Goal: Information Seeking & Learning: Learn about a topic

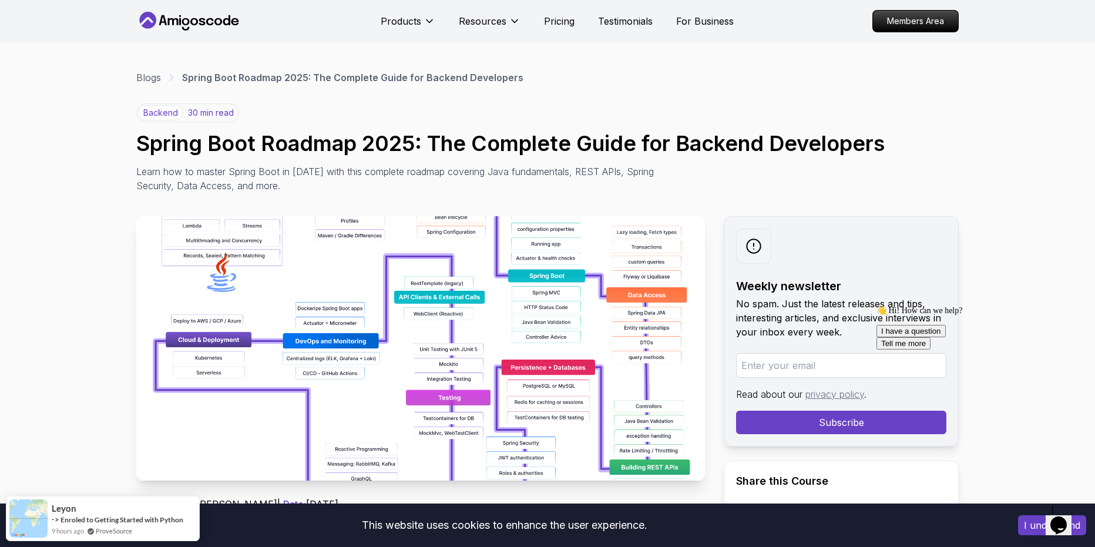
click at [630, 266] on img at bounding box center [420, 348] width 569 height 264
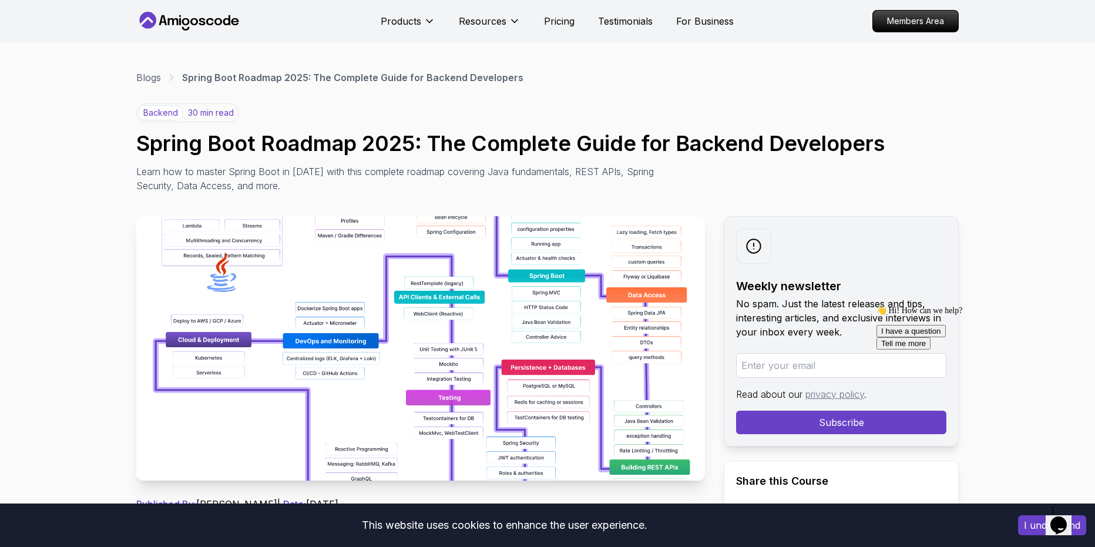
scroll to position [176, 0]
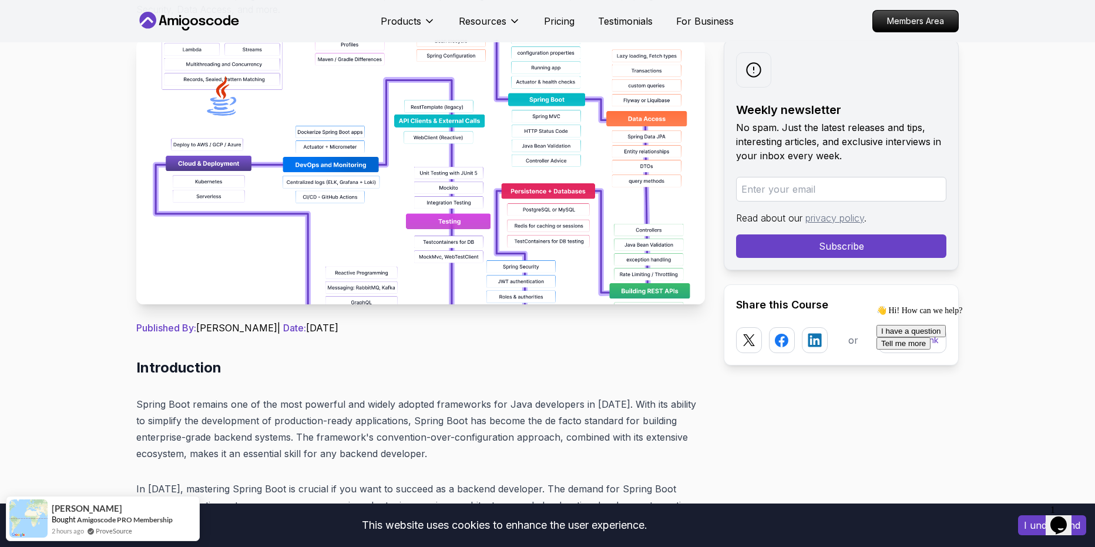
click at [476, 193] on img at bounding box center [420, 172] width 569 height 264
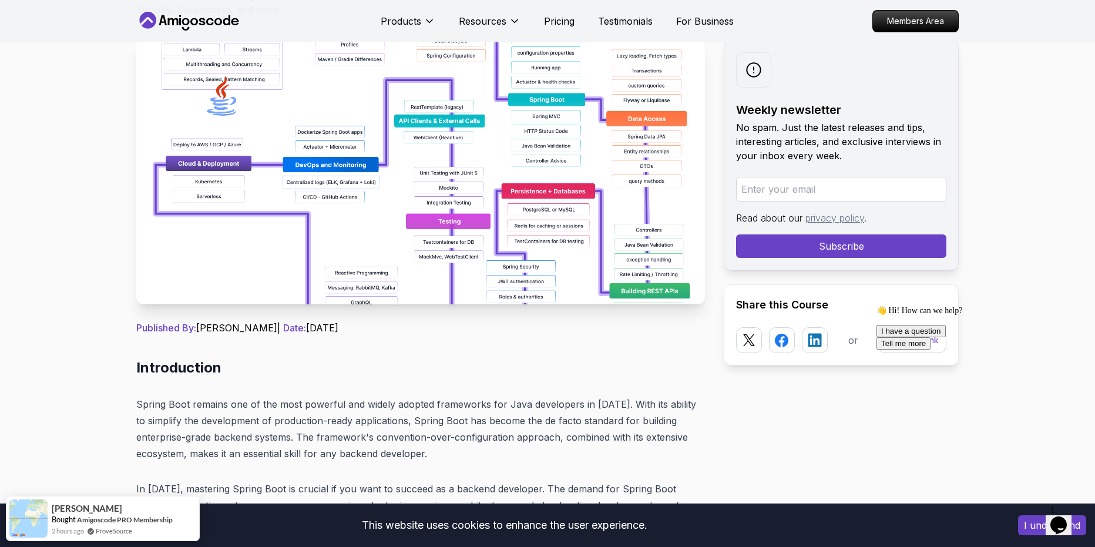
scroll to position [0, 0]
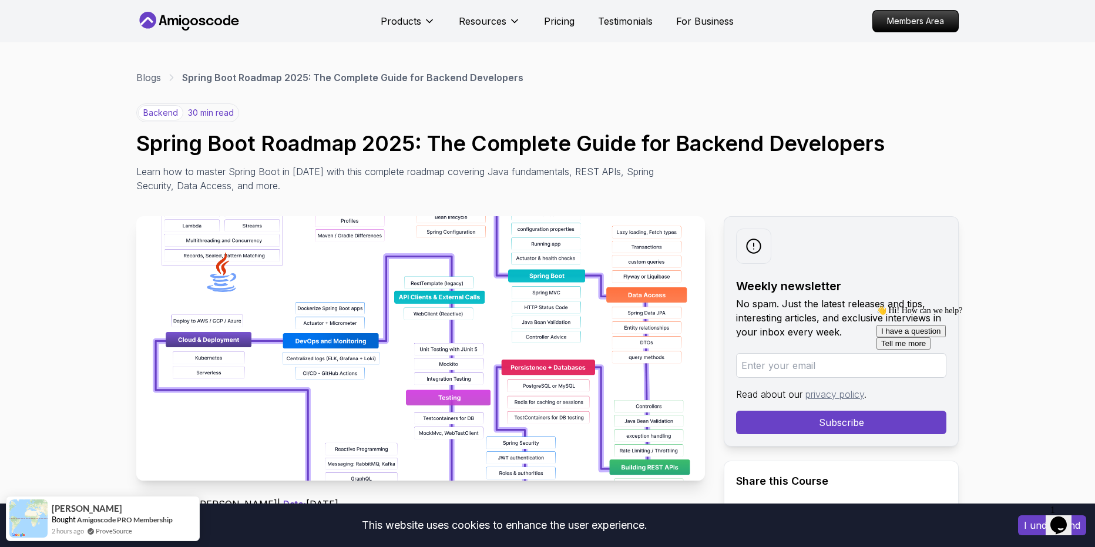
click at [556, 247] on img at bounding box center [420, 348] width 569 height 264
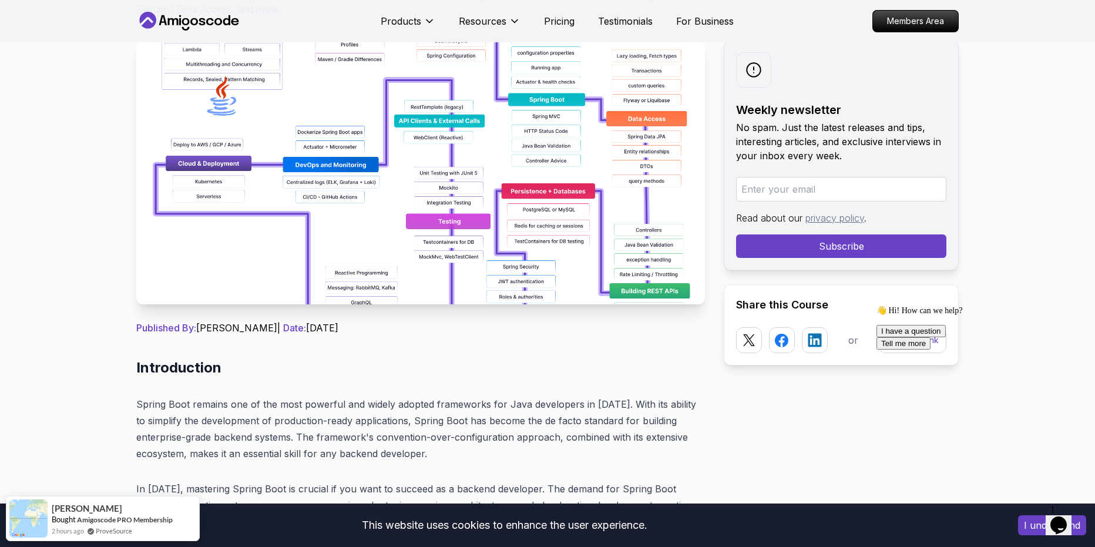
click at [607, 261] on img at bounding box center [420, 172] width 569 height 264
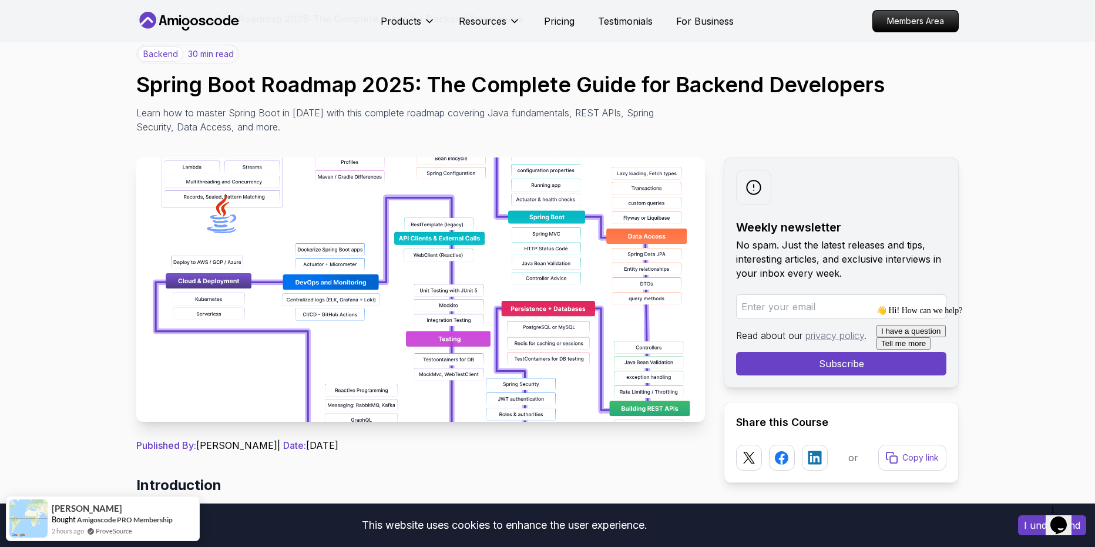
click at [527, 234] on img at bounding box center [420, 289] width 569 height 264
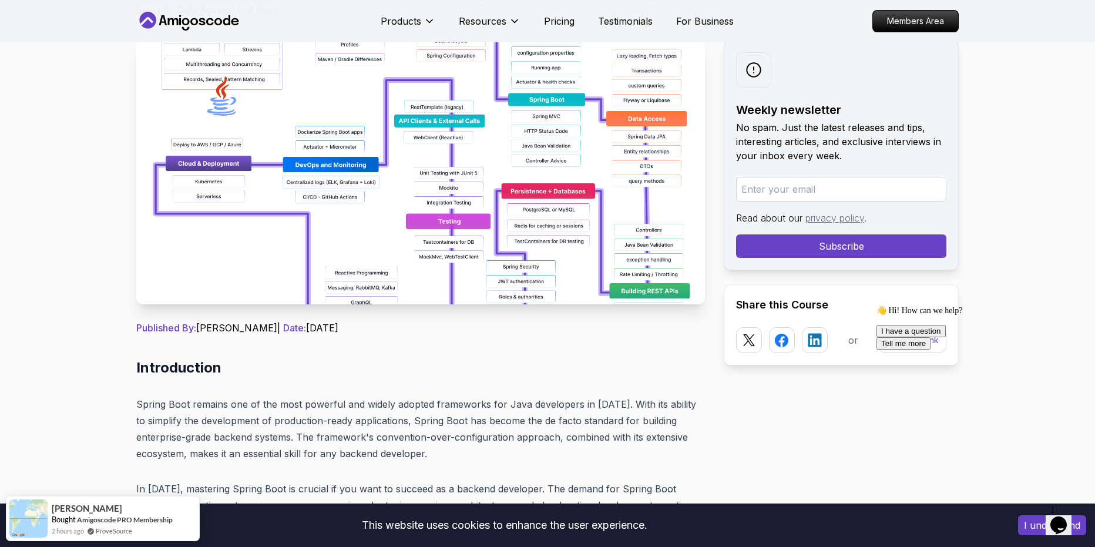
click at [464, 213] on img at bounding box center [420, 172] width 569 height 264
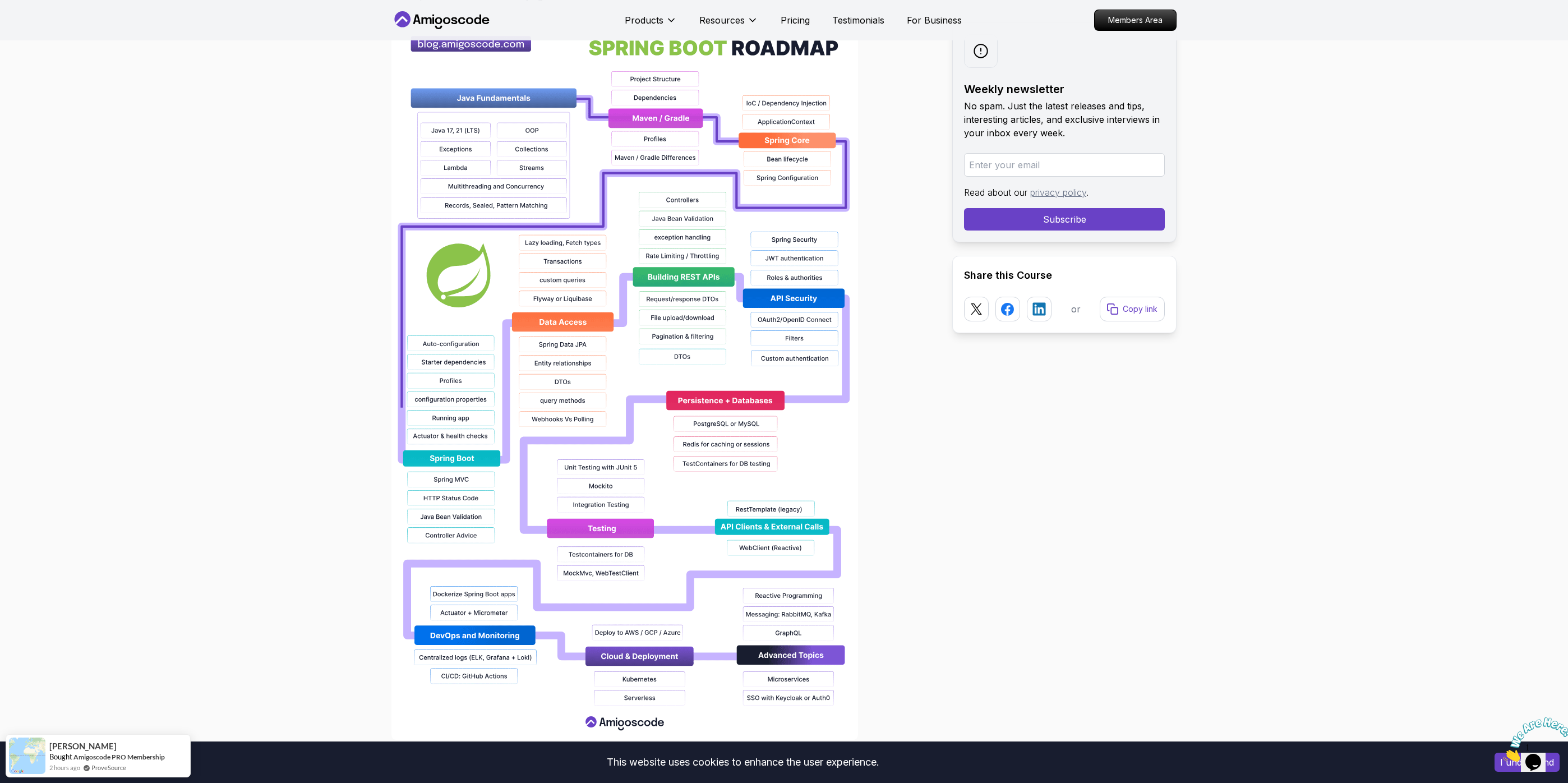
scroll to position [799, 0]
